Goal: Information Seeking & Learning: Learn about a topic

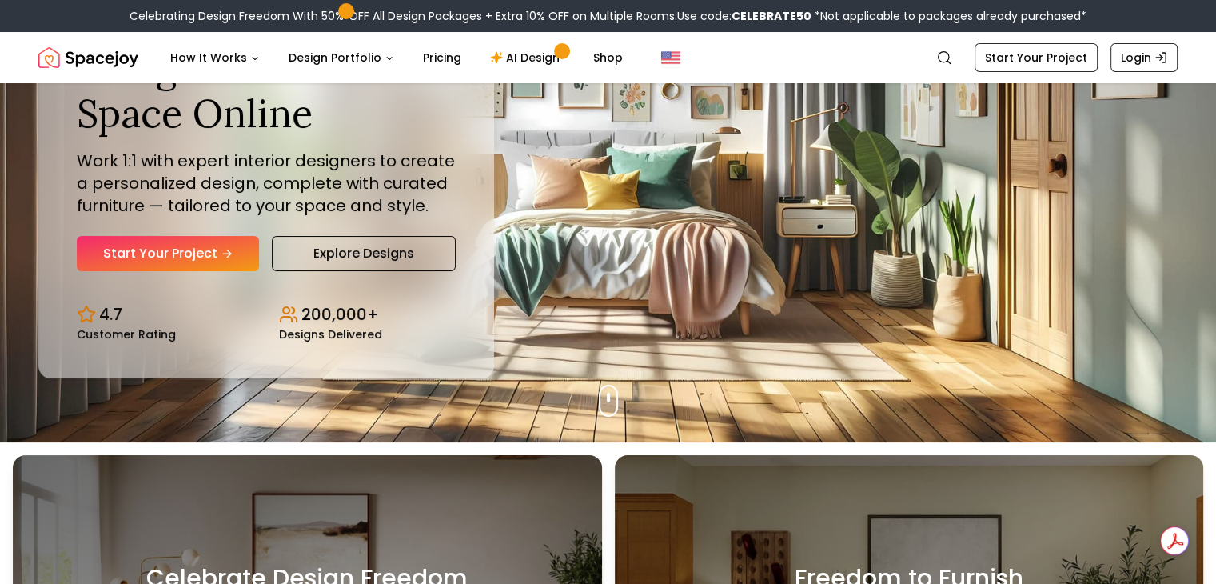
scroll to position [320, 0]
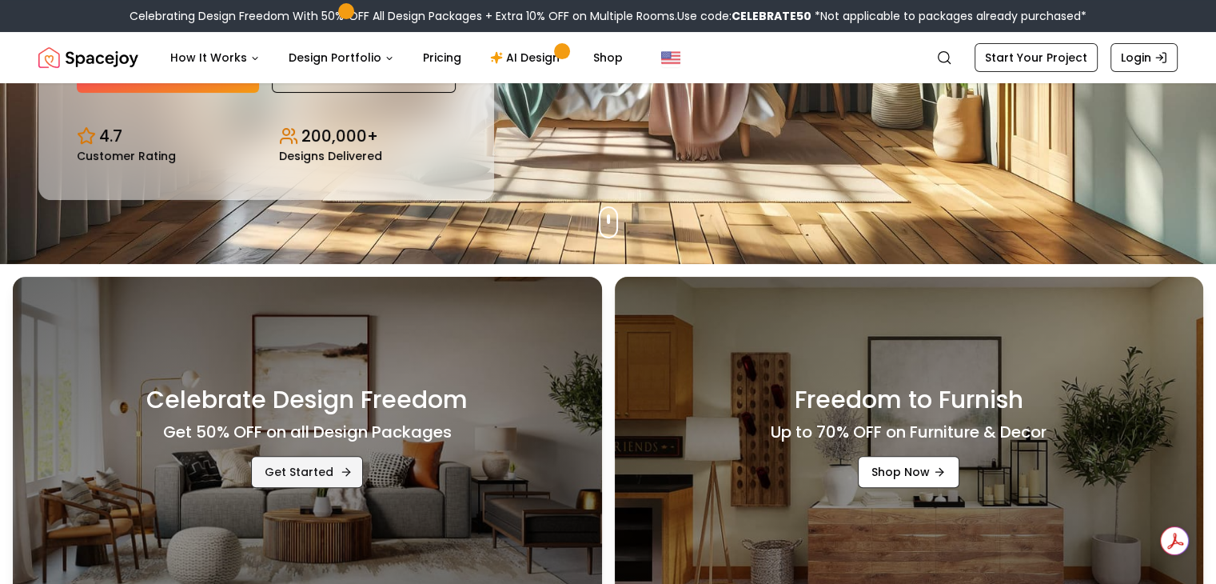
click at [341, 467] on icon "Promotional Banners" at bounding box center [346, 471] width 13 height 13
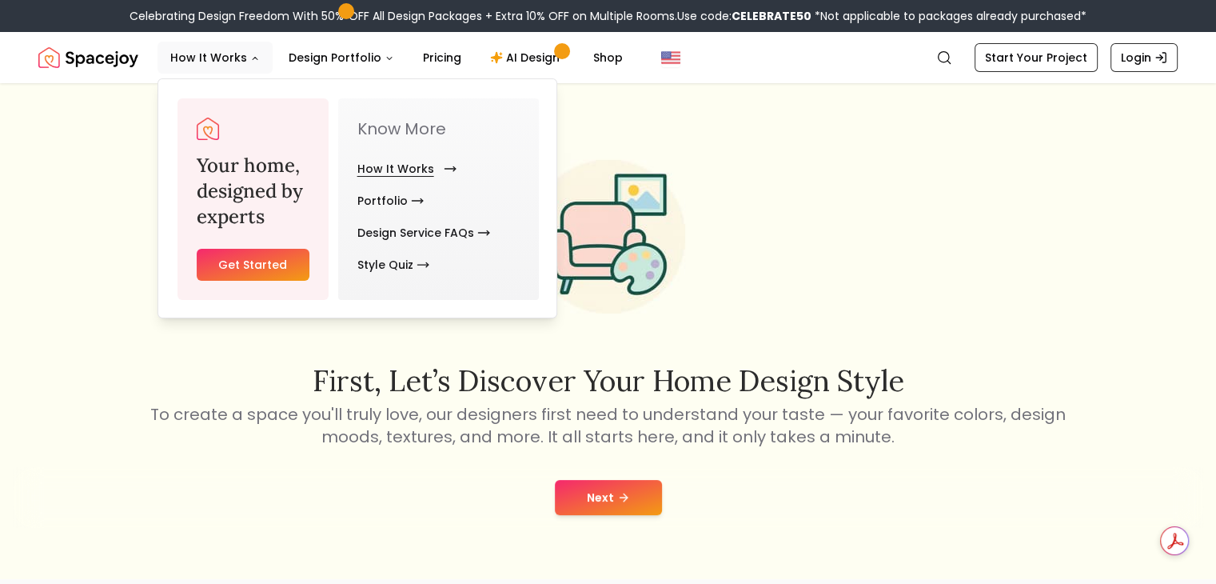
click at [406, 164] on link "How It Works" at bounding box center [403, 169] width 93 height 32
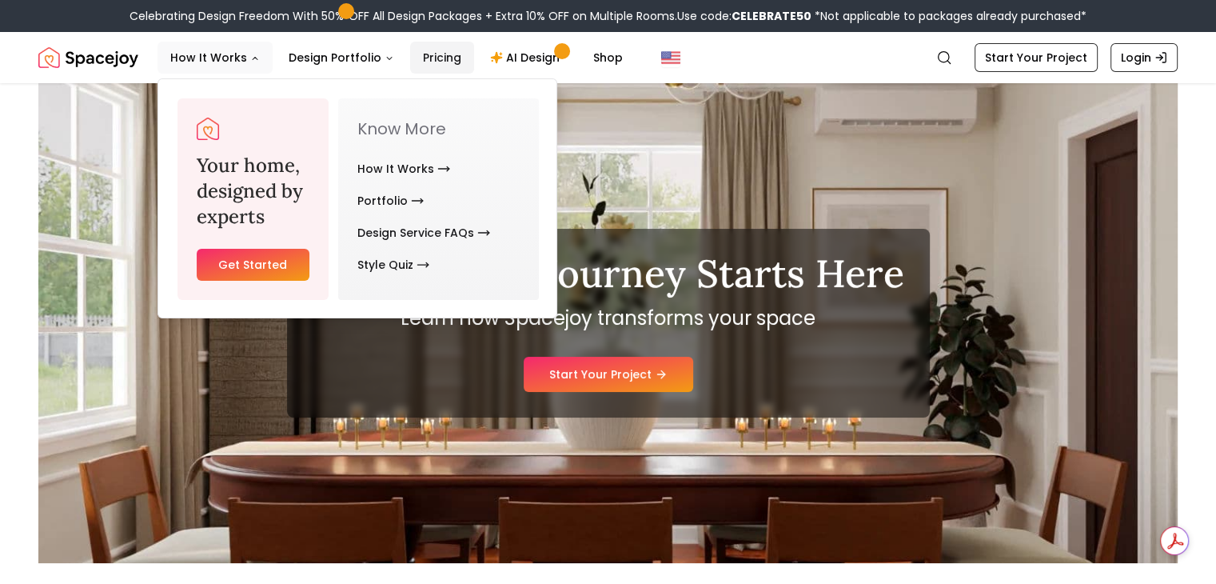
click at [432, 55] on link "Pricing" at bounding box center [442, 58] width 64 height 32
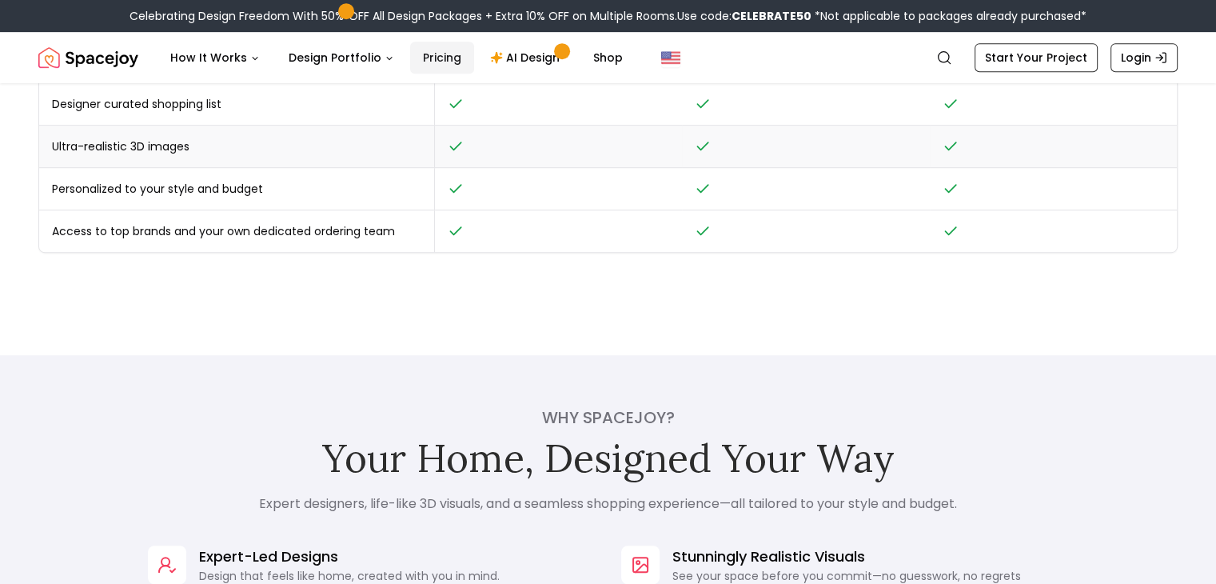
scroll to position [880, 0]
